Goal: Submit feedback/report problem: Submit feedback/report problem

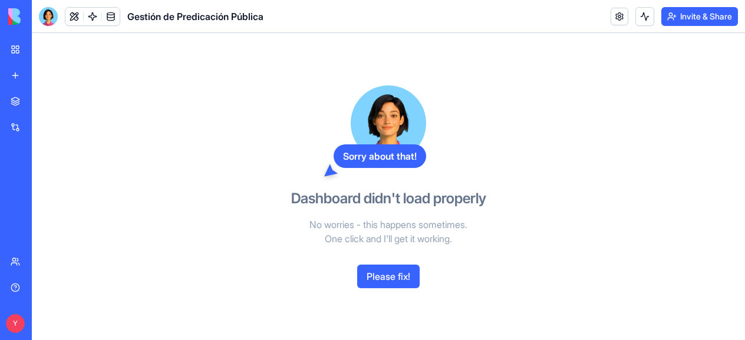
click at [387, 275] on button "Please fix!" at bounding box center [388, 277] width 62 height 24
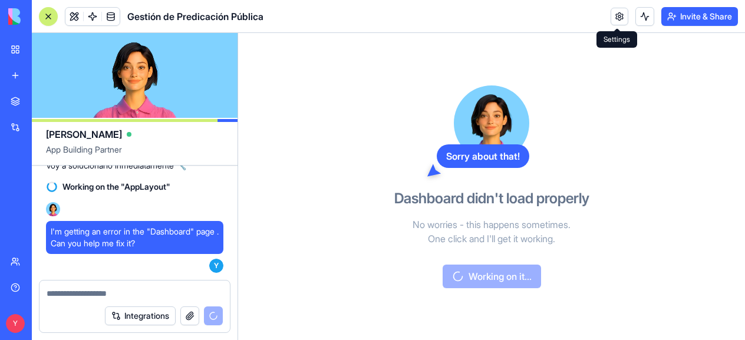
scroll to position [19527, 0]
